Goal: Check status: Check status

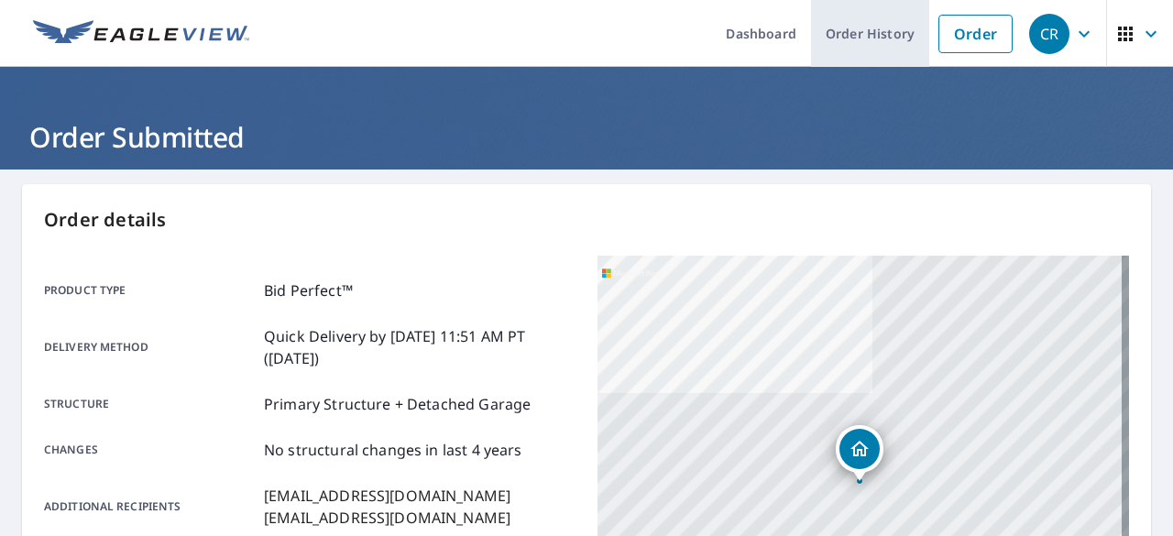
click at [868, 27] on link "Order History" at bounding box center [870, 33] width 118 height 67
